Goal: Information Seeking & Learning: Learn about a topic

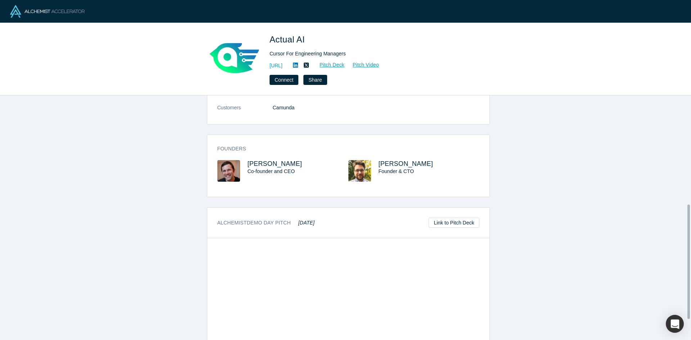
scroll to position [276, 0]
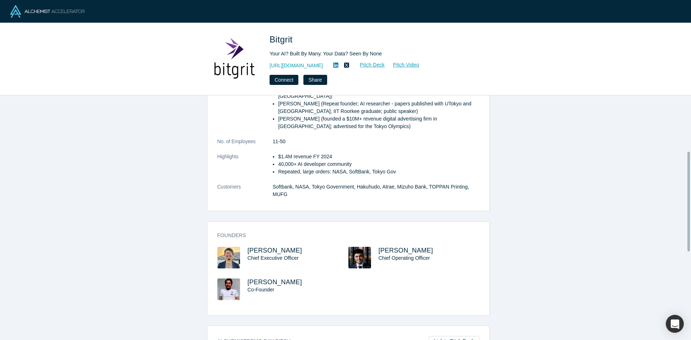
scroll to position [137, 0]
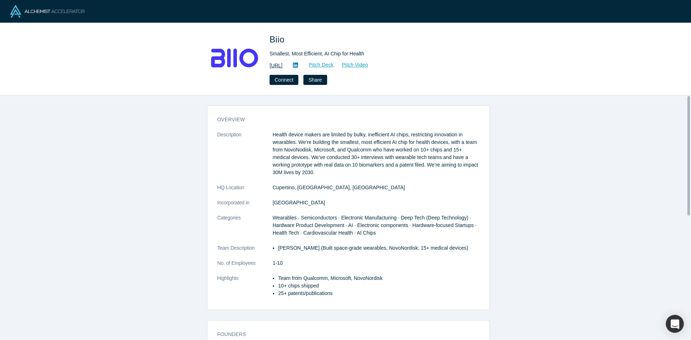
click at [282, 64] on link "https://biio.ai/" at bounding box center [275, 66] width 13 height 8
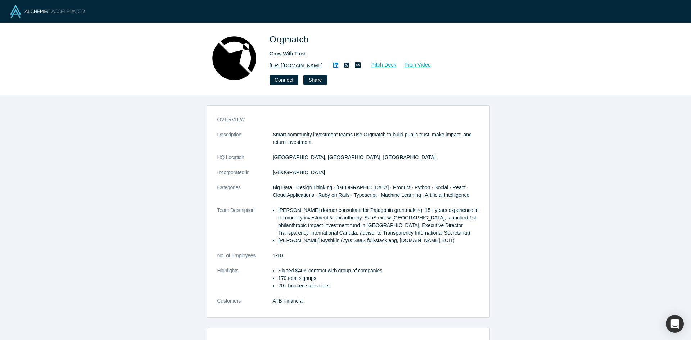
click at [296, 65] on link "[URL][DOMAIN_NAME]" at bounding box center [295, 66] width 53 height 8
click at [386, 61] on link "Pitch Deck" at bounding box center [379, 65] width 33 height 8
click at [420, 64] on link "Pitch Video" at bounding box center [414, 65] width 35 height 8
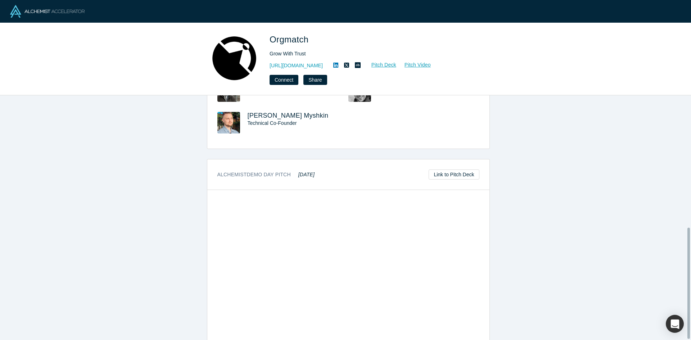
scroll to position [292, 0]
